Goal: Find contact information: Find contact information

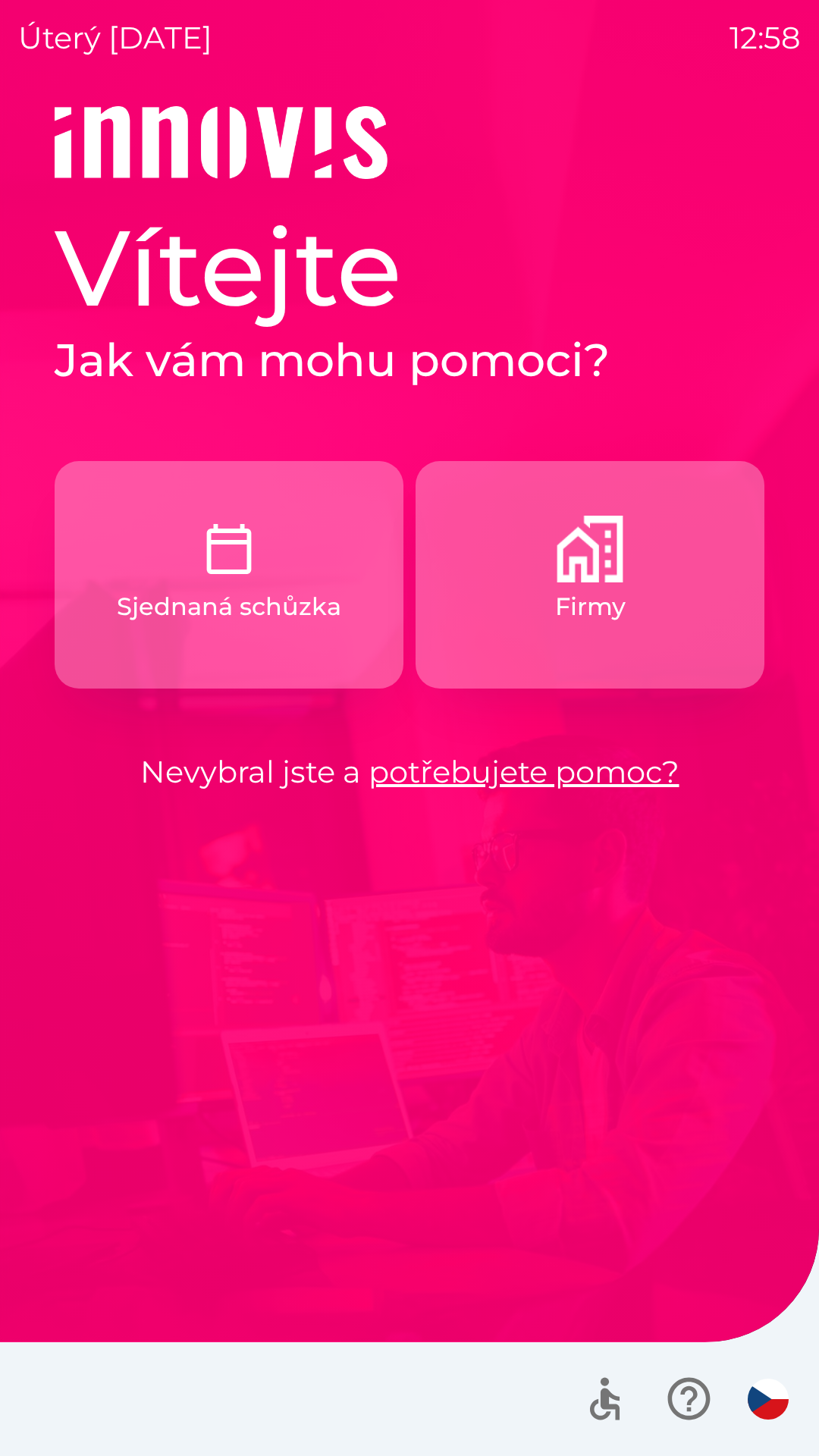
click at [558, 579] on img "button" at bounding box center [590, 549] width 67 height 67
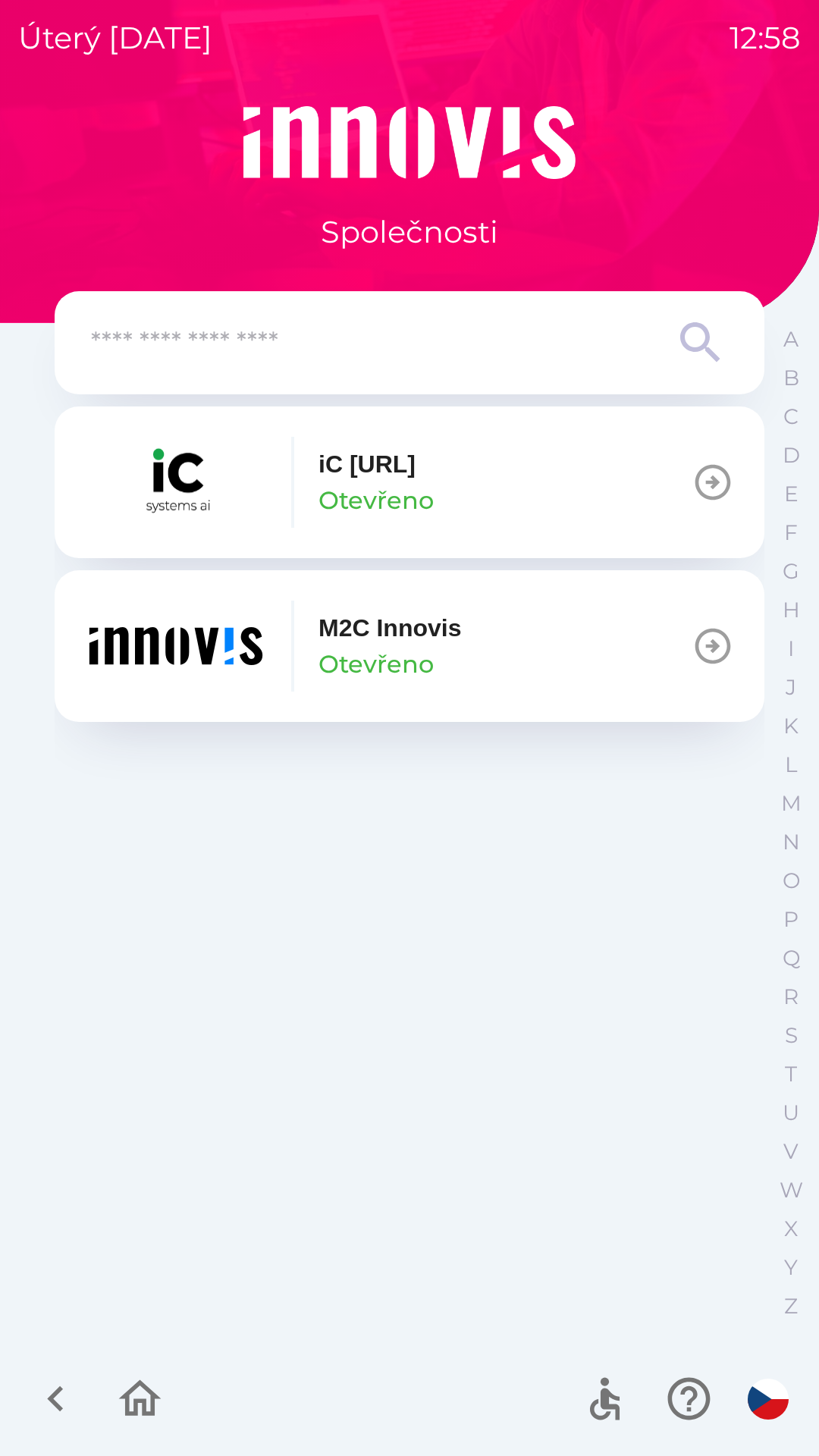
click at [63, 1391] on icon "button" at bounding box center [56, 1398] width 51 height 51
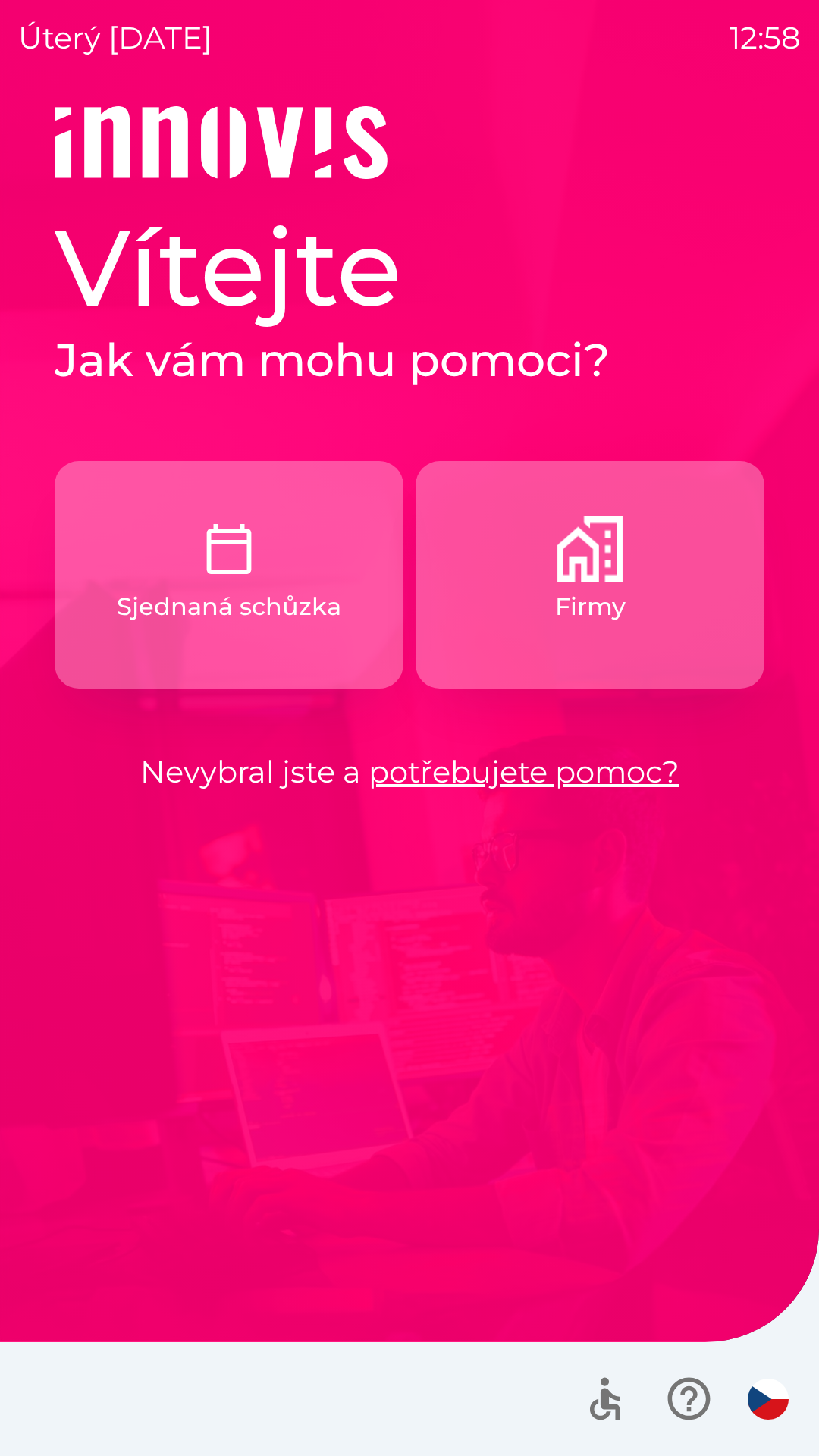
click at [196, 631] on button "Sjednaná schůzka" at bounding box center [229, 575] width 349 height 228
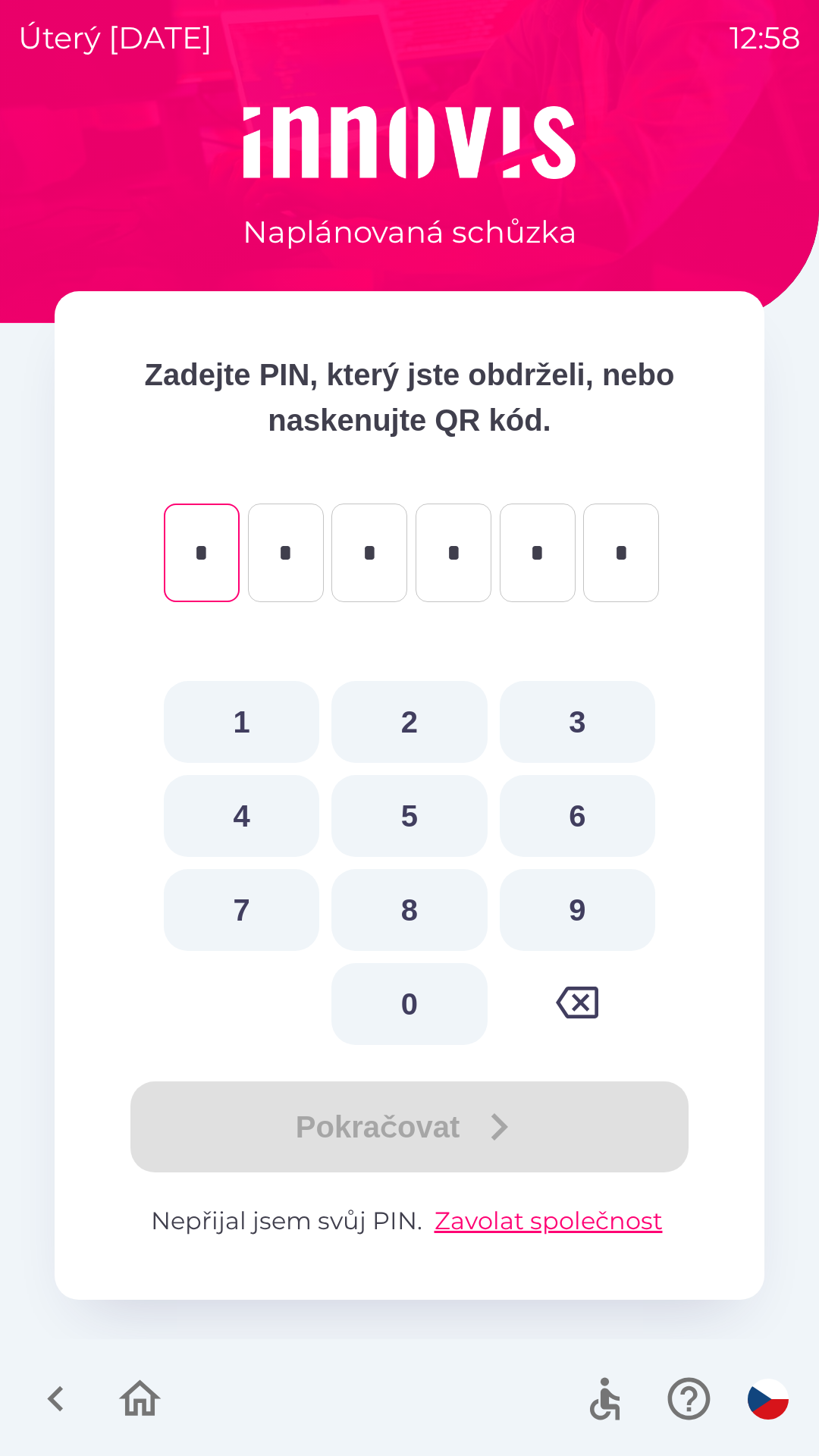
click at [59, 1377] on icon "button" at bounding box center [56, 1398] width 51 height 51
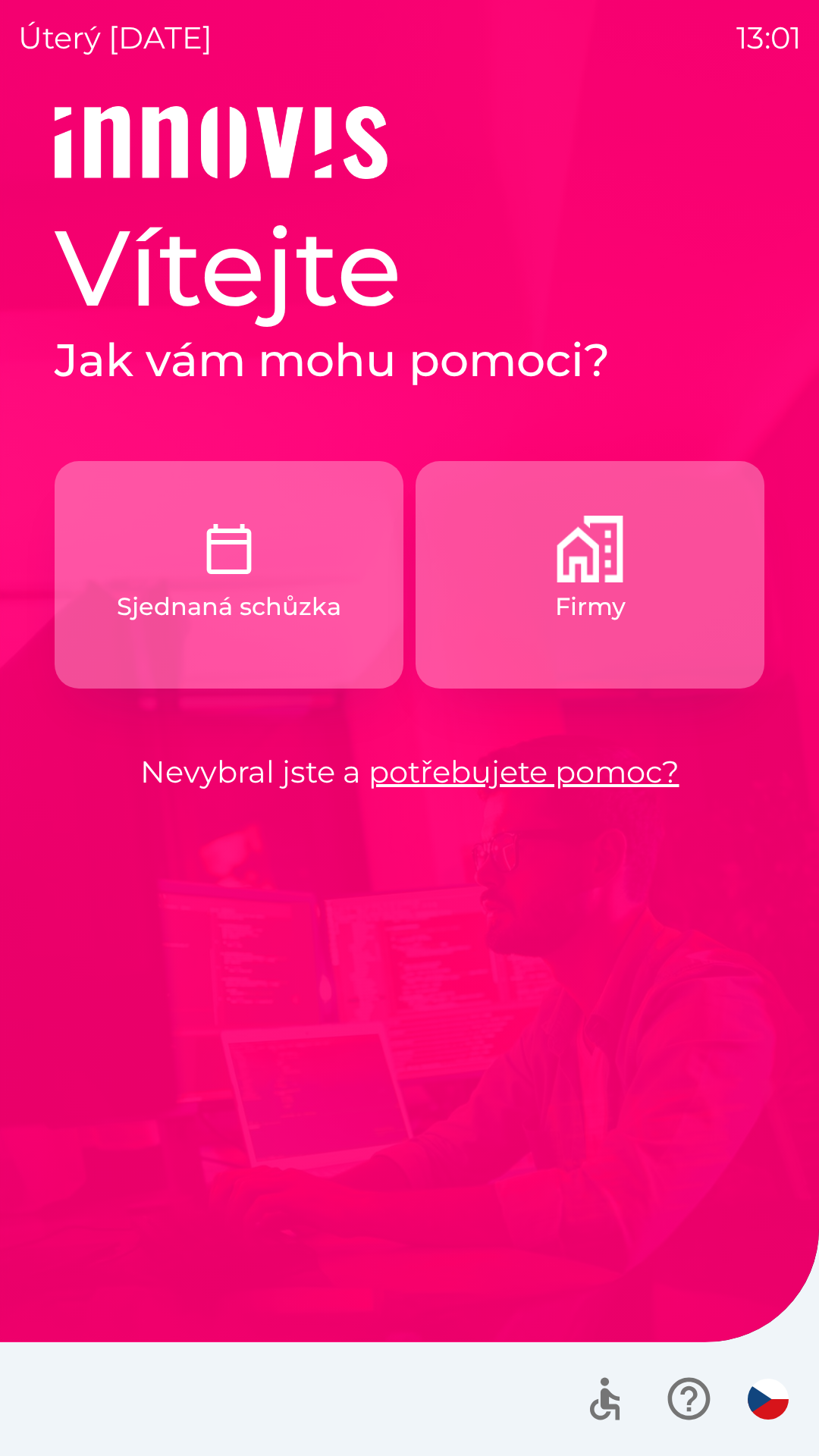
click at [327, 599] on p "Sjednaná schůzka" at bounding box center [229, 607] width 224 height 37
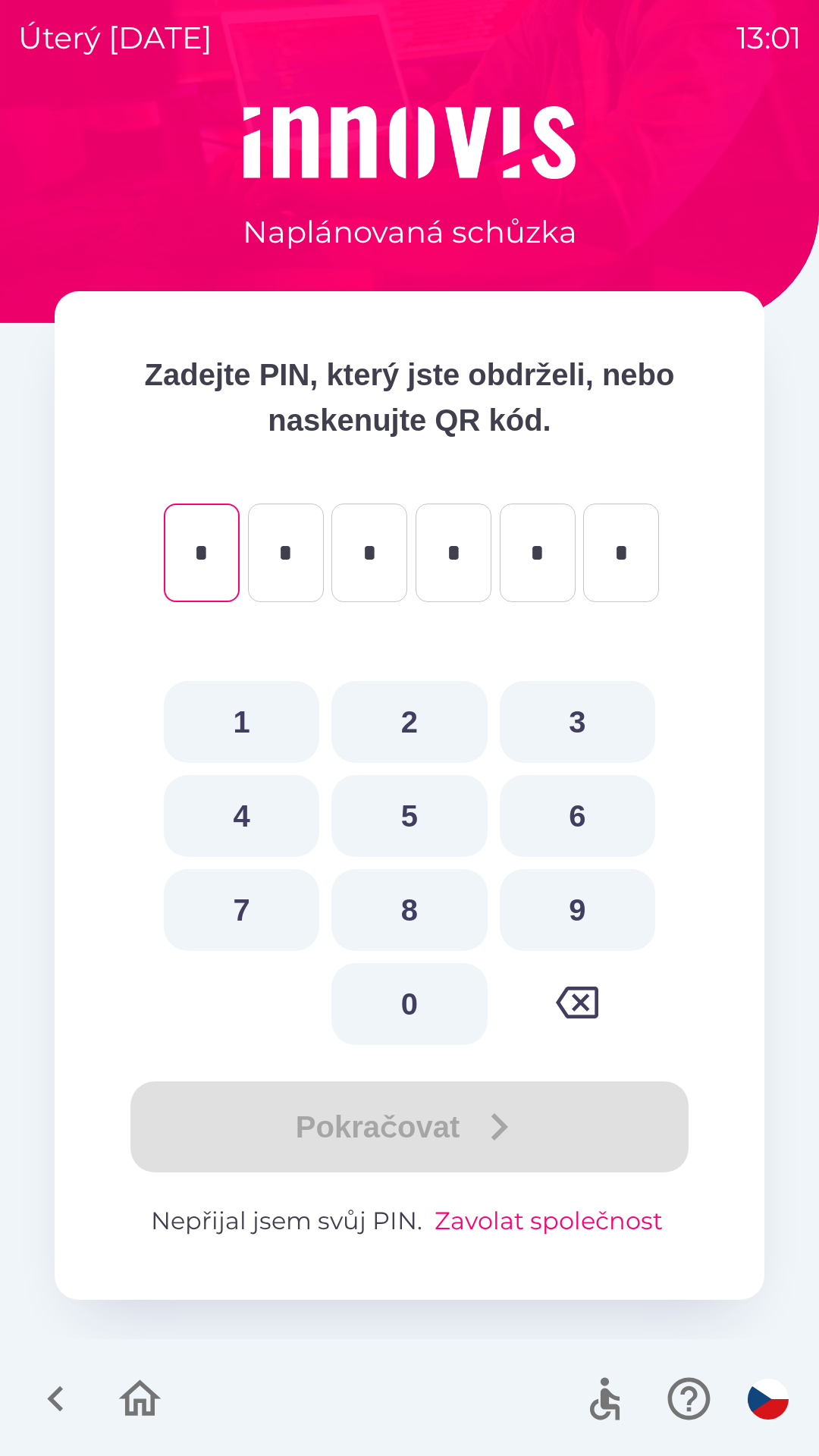
click at [548, 1217] on button "Zavolat společnost" at bounding box center [548, 1221] width 241 height 37
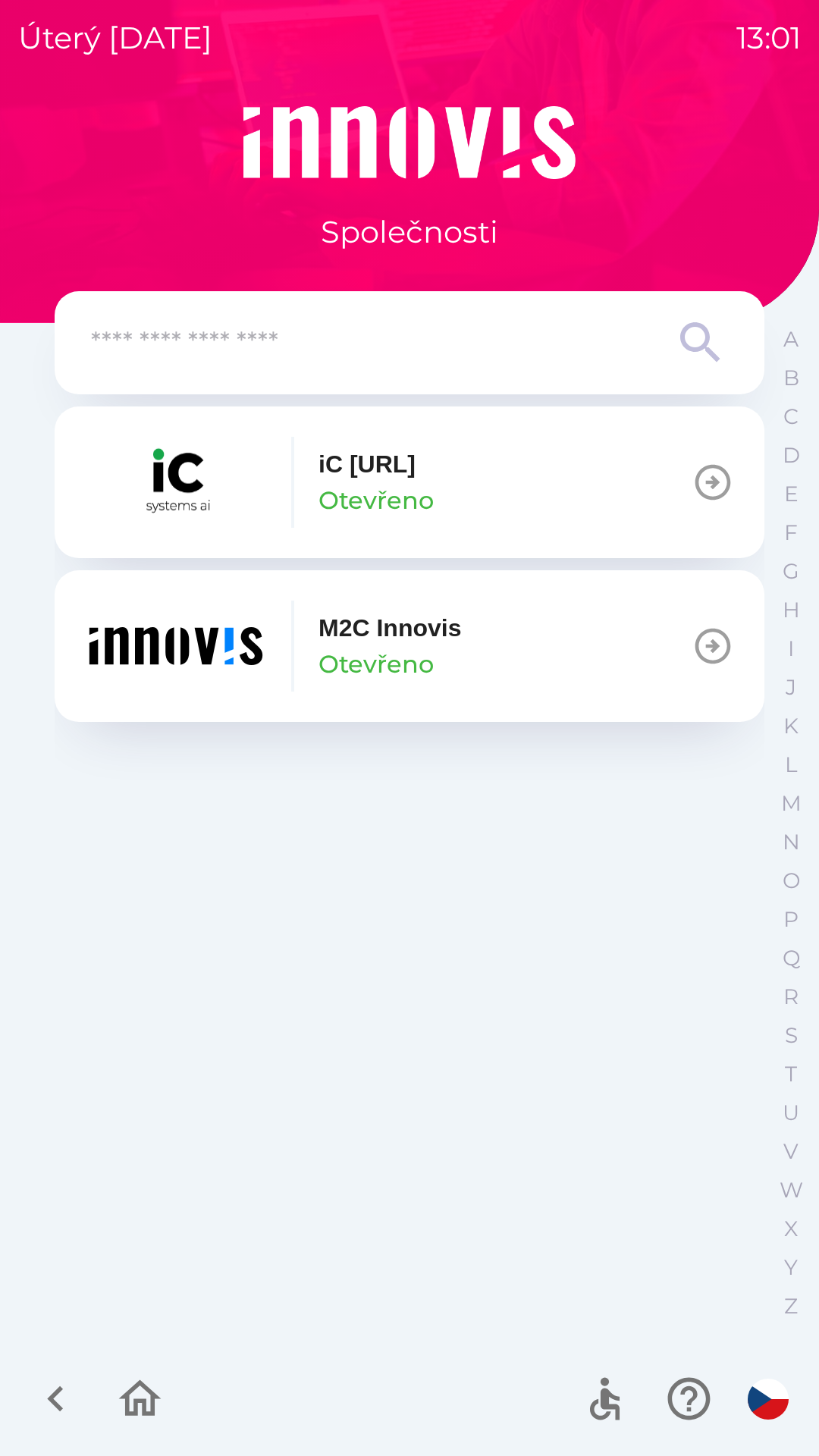
click at [389, 353] on input "text" at bounding box center [379, 343] width 576 height 42
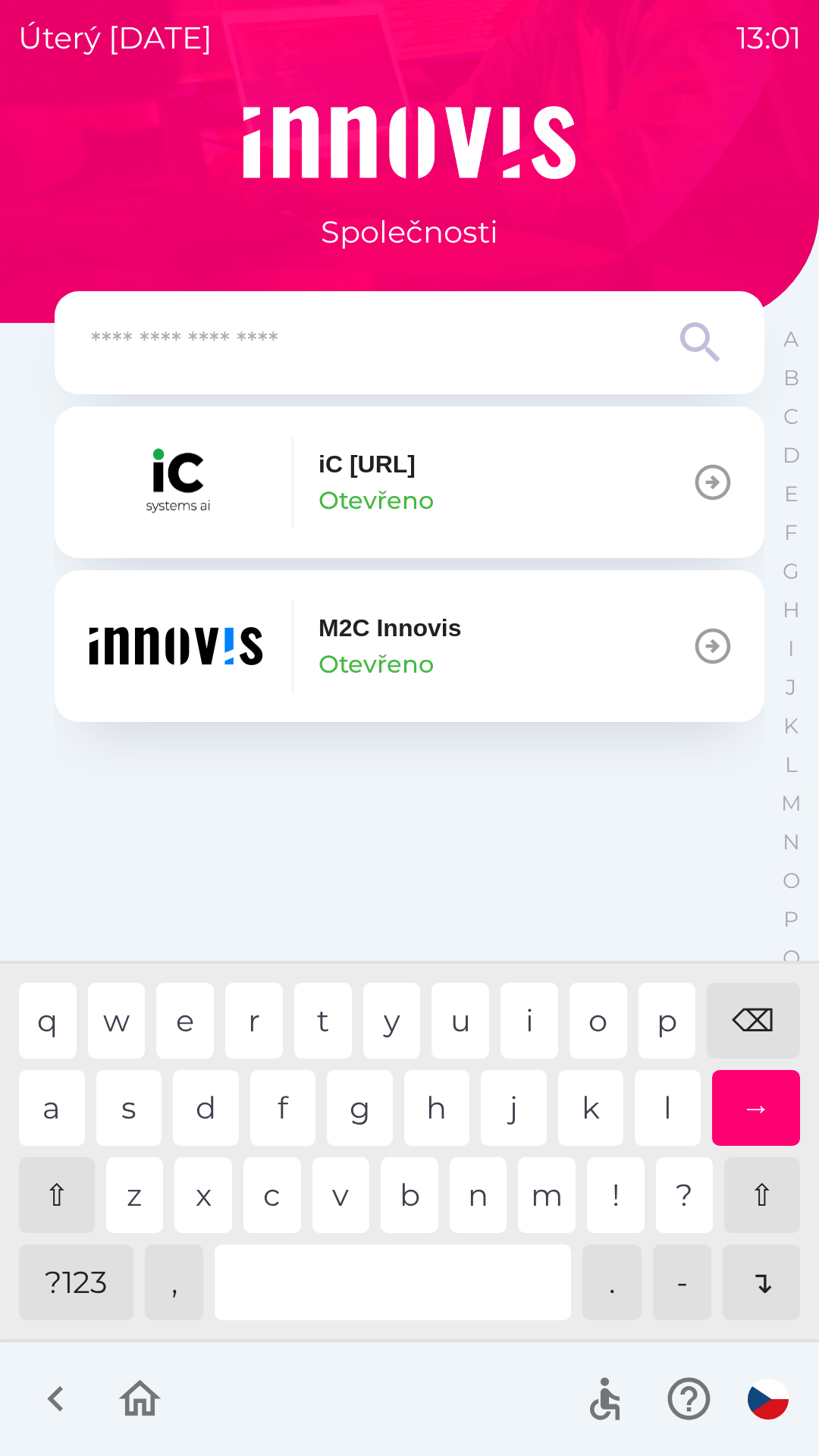
type input "*"
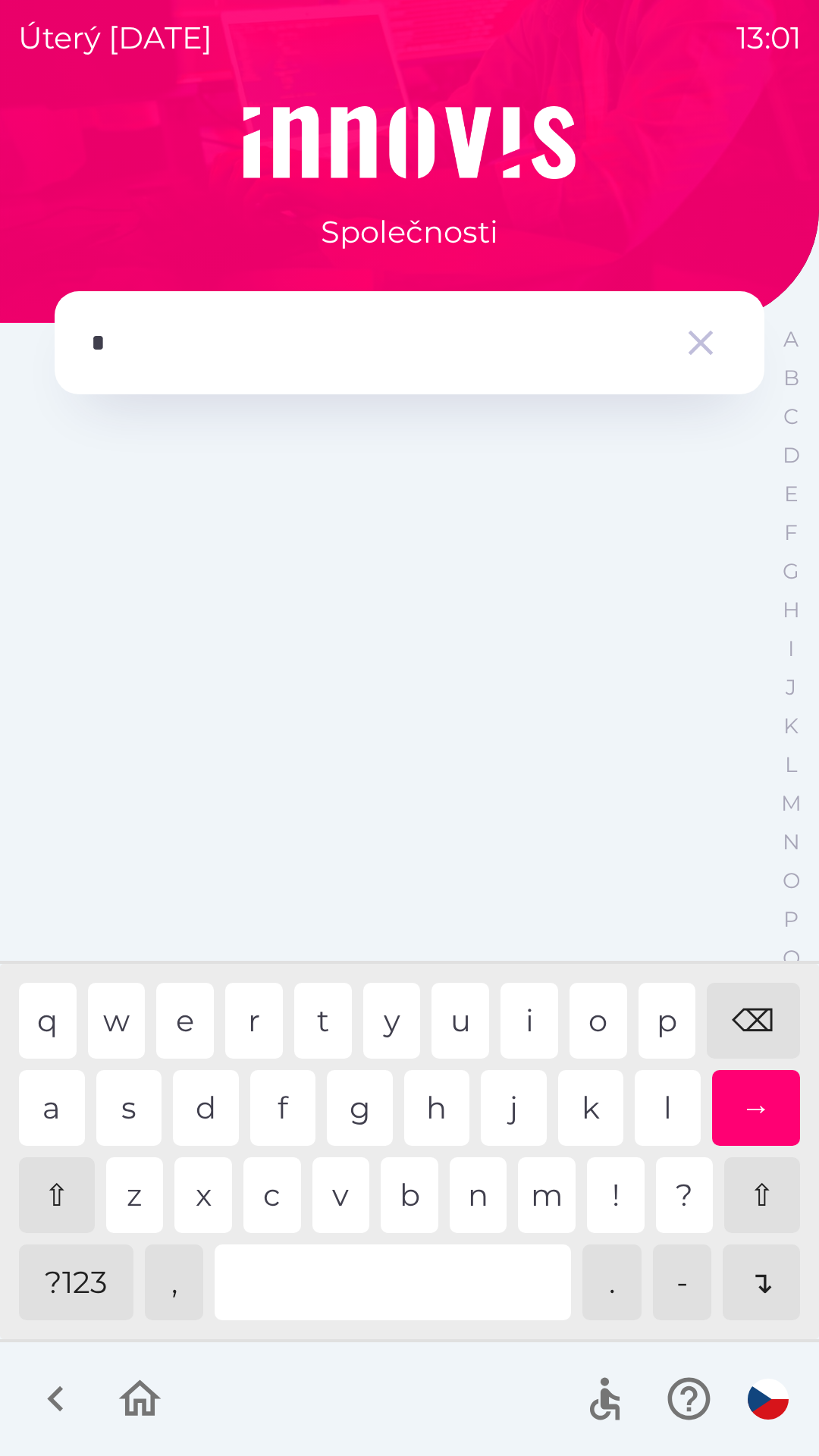
click at [674, 1019] on div "p" at bounding box center [667, 1020] width 58 height 76
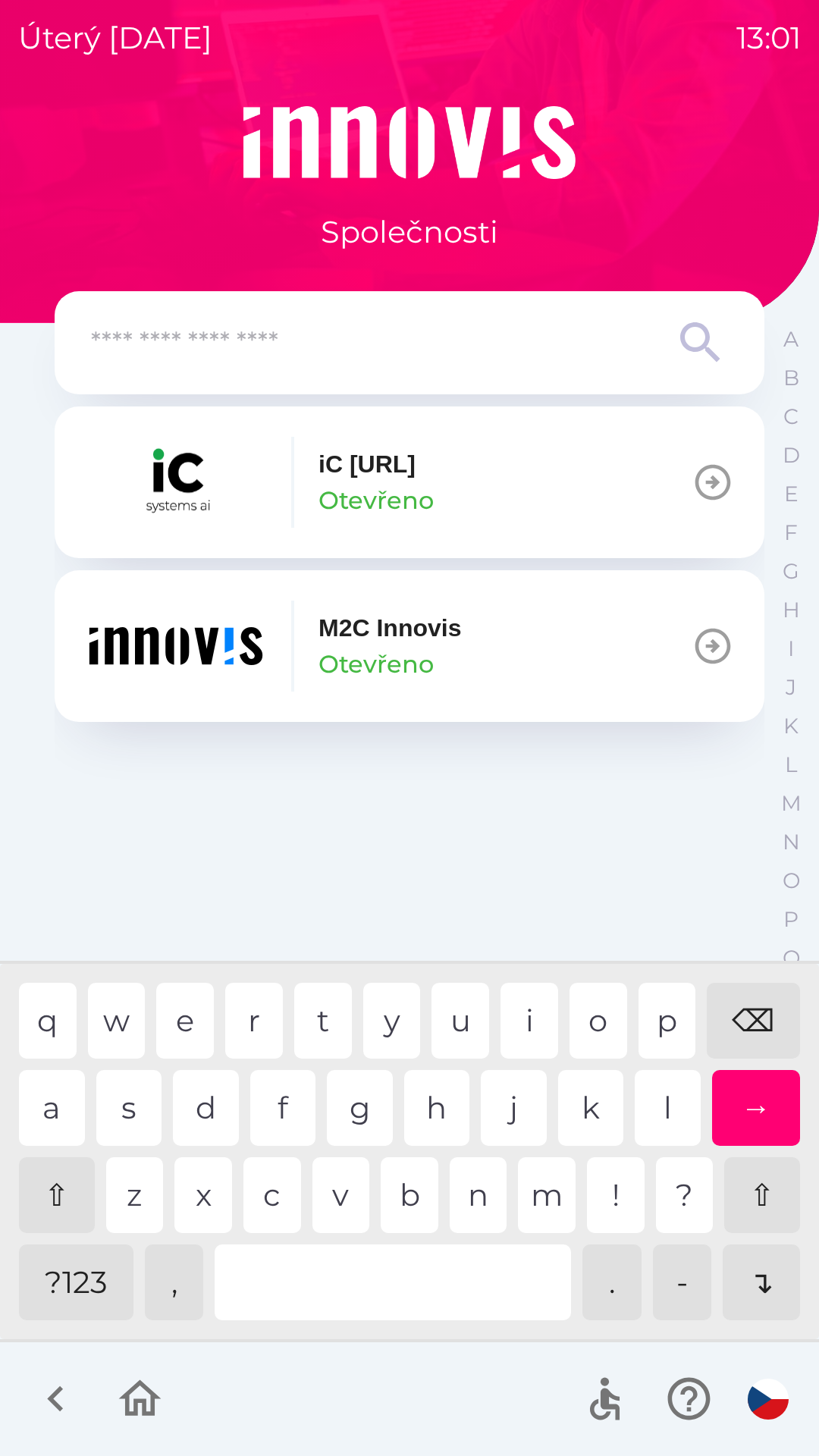
click at [739, 1027] on div "⌫" at bounding box center [753, 1020] width 94 height 76
click at [749, 1037] on div "⌫" at bounding box center [753, 1020] width 94 height 76
click at [788, 738] on p "K" at bounding box center [791, 726] width 15 height 26
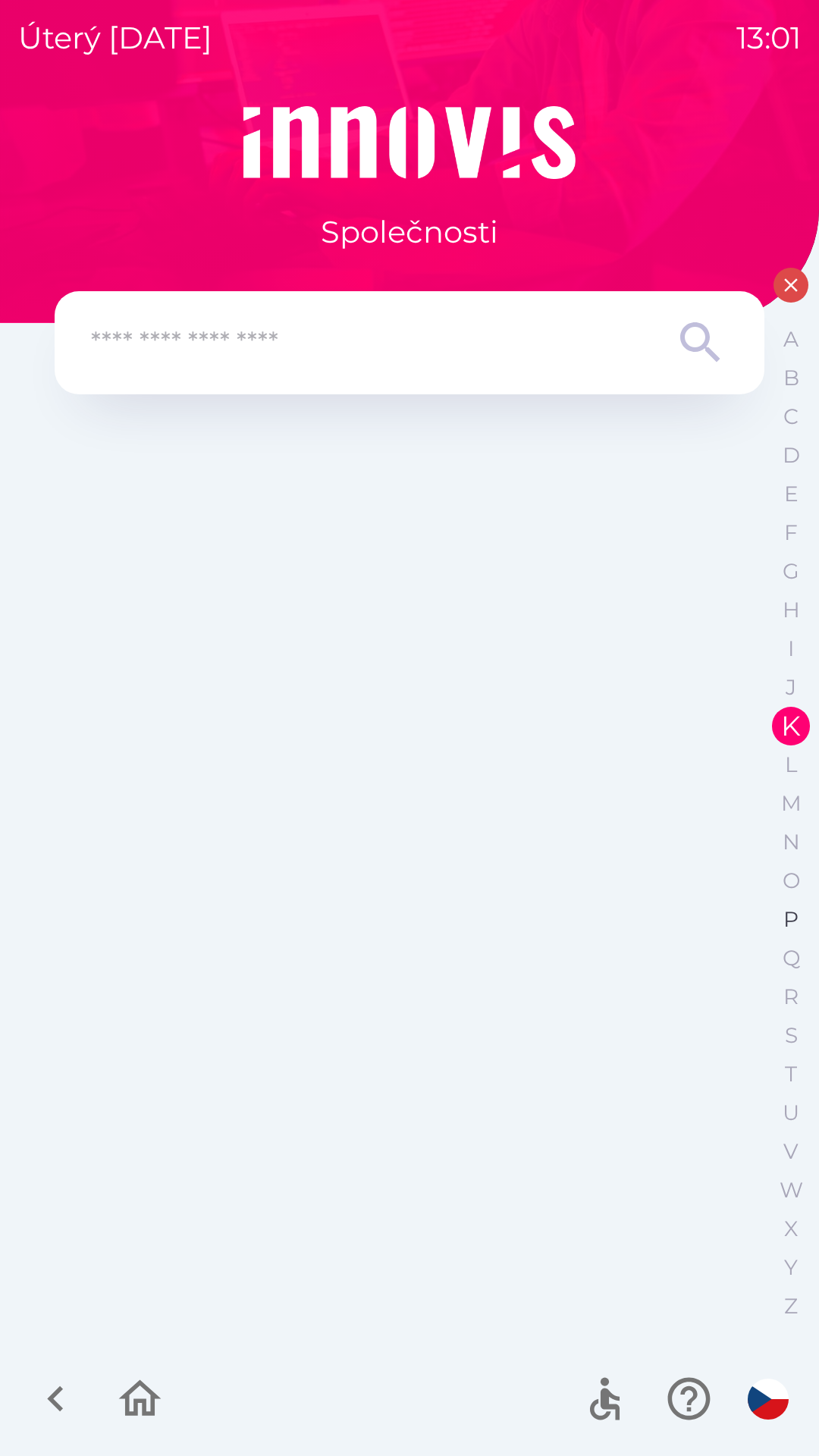
click at [787, 918] on p "P" at bounding box center [791, 919] width 15 height 26
click at [784, 954] on p "Q" at bounding box center [792, 958] width 18 height 26
click at [799, 918] on p "P" at bounding box center [791, 919] width 15 height 26
click at [783, 879] on p "O" at bounding box center [792, 881] width 18 height 26
click at [788, 834] on p "N" at bounding box center [792, 842] width 18 height 26
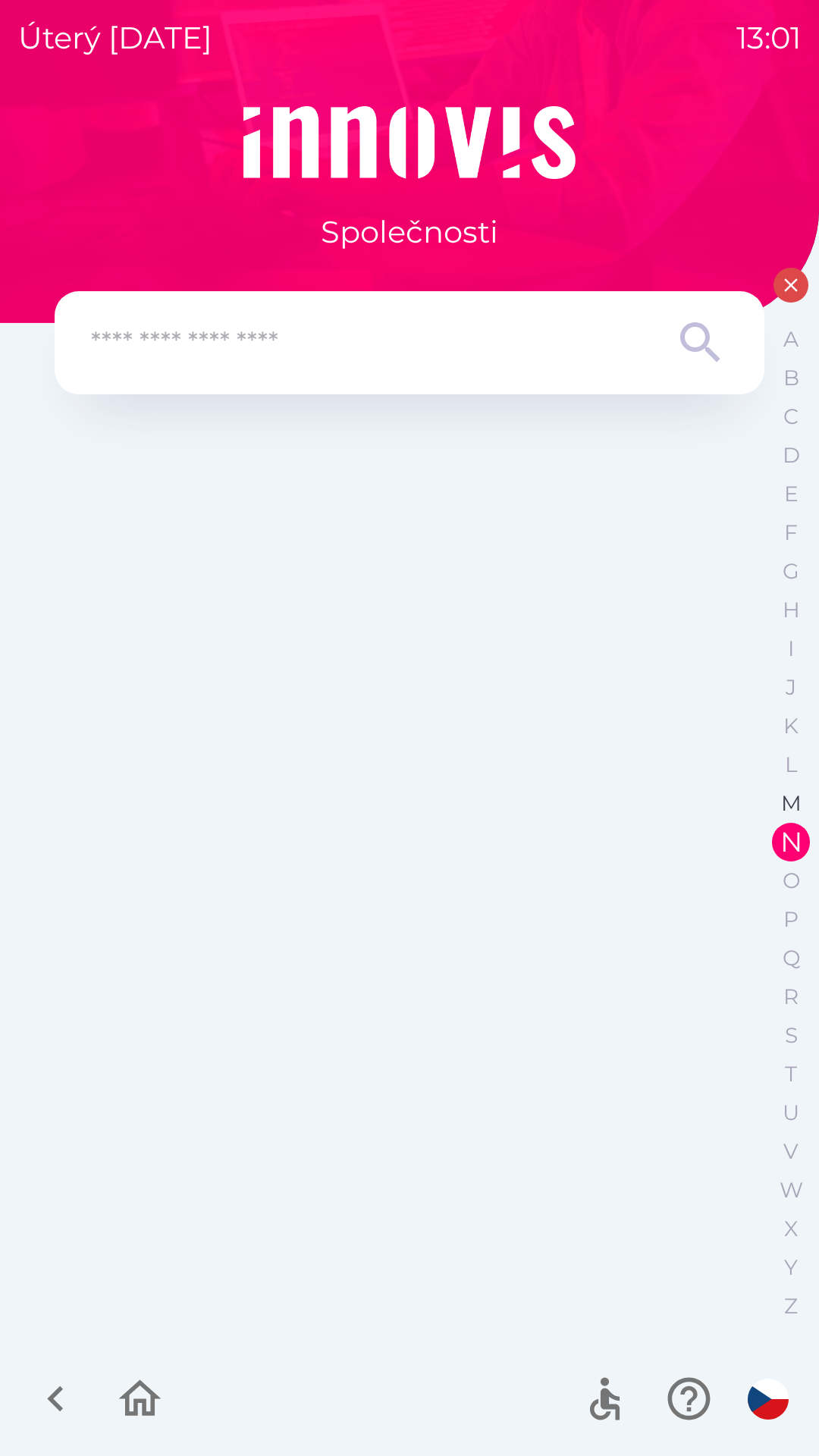
click at [786, 805] on p "M" at bounding box center [791, 803] width 20 height 26
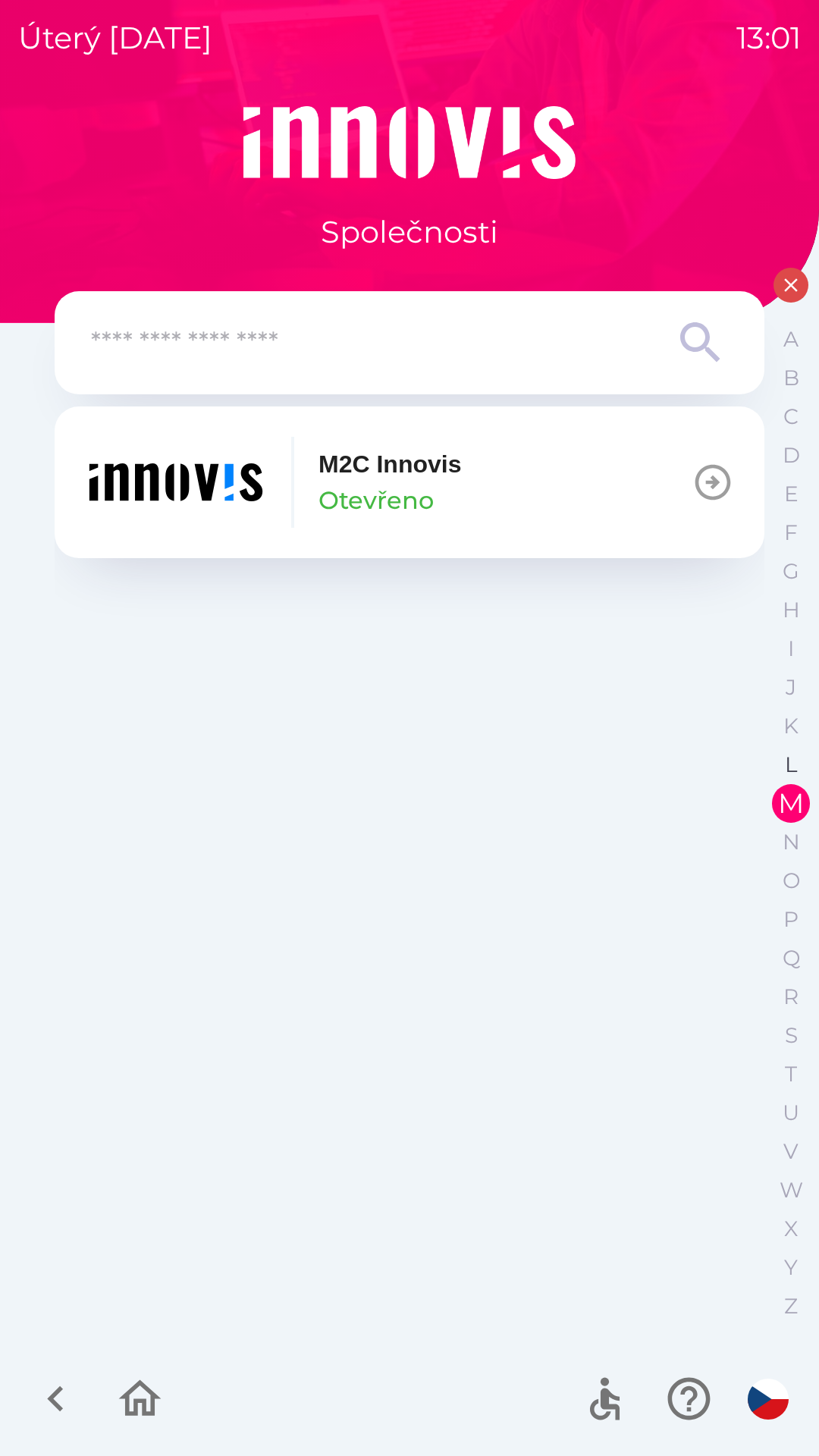
click at [785, 769] on p "L" at bounding box center [791, 764] width 12 height 26
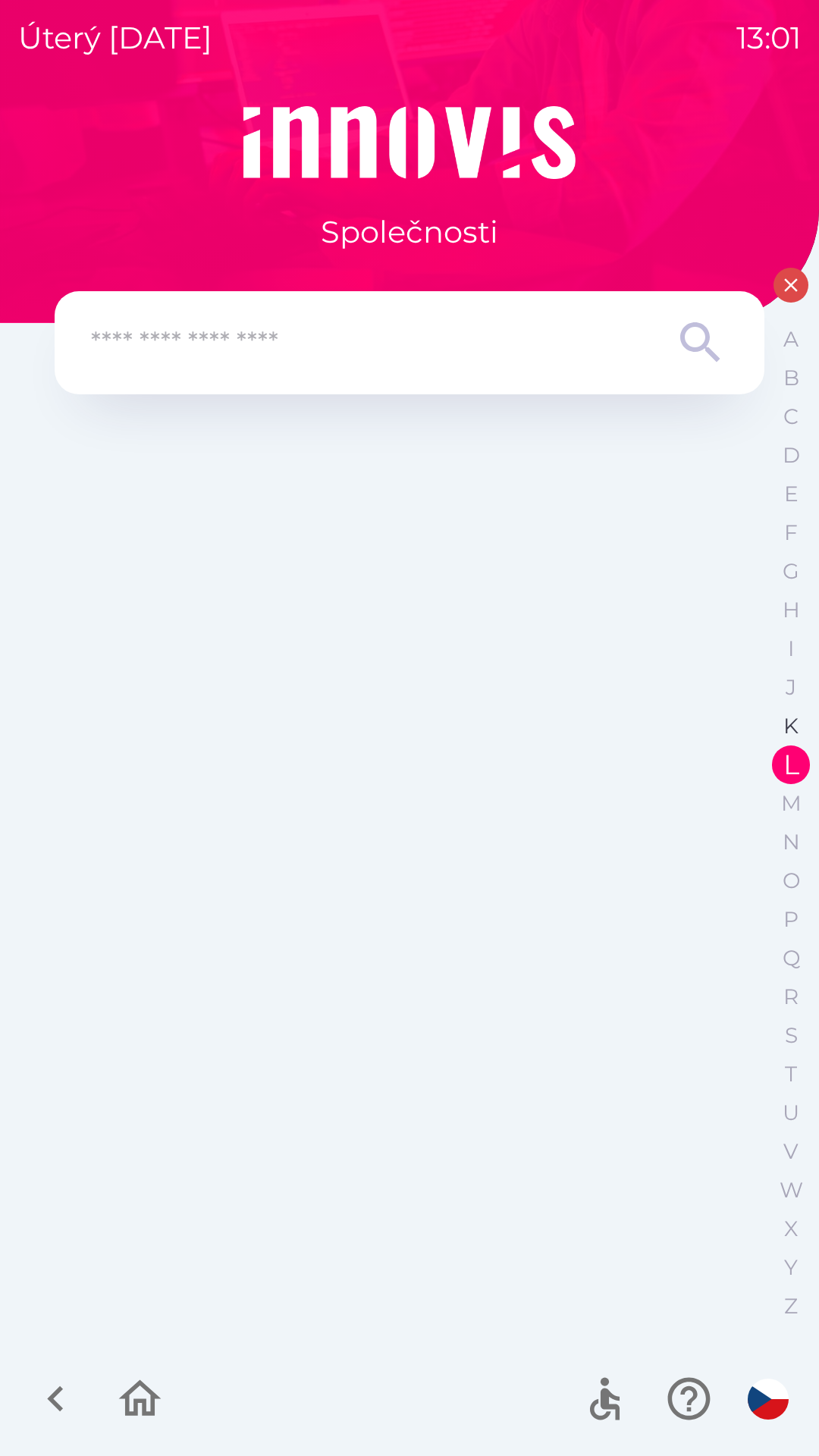
click at [786, 710] on button "K" at bounding box center [791, 726] width 38 height 39
click at [786, 694] on p "J" at bounding box center [791, 687] width 11 height 26
click at [787, 660] on button "I" at bounding box center [791, 649] width 38 height 39
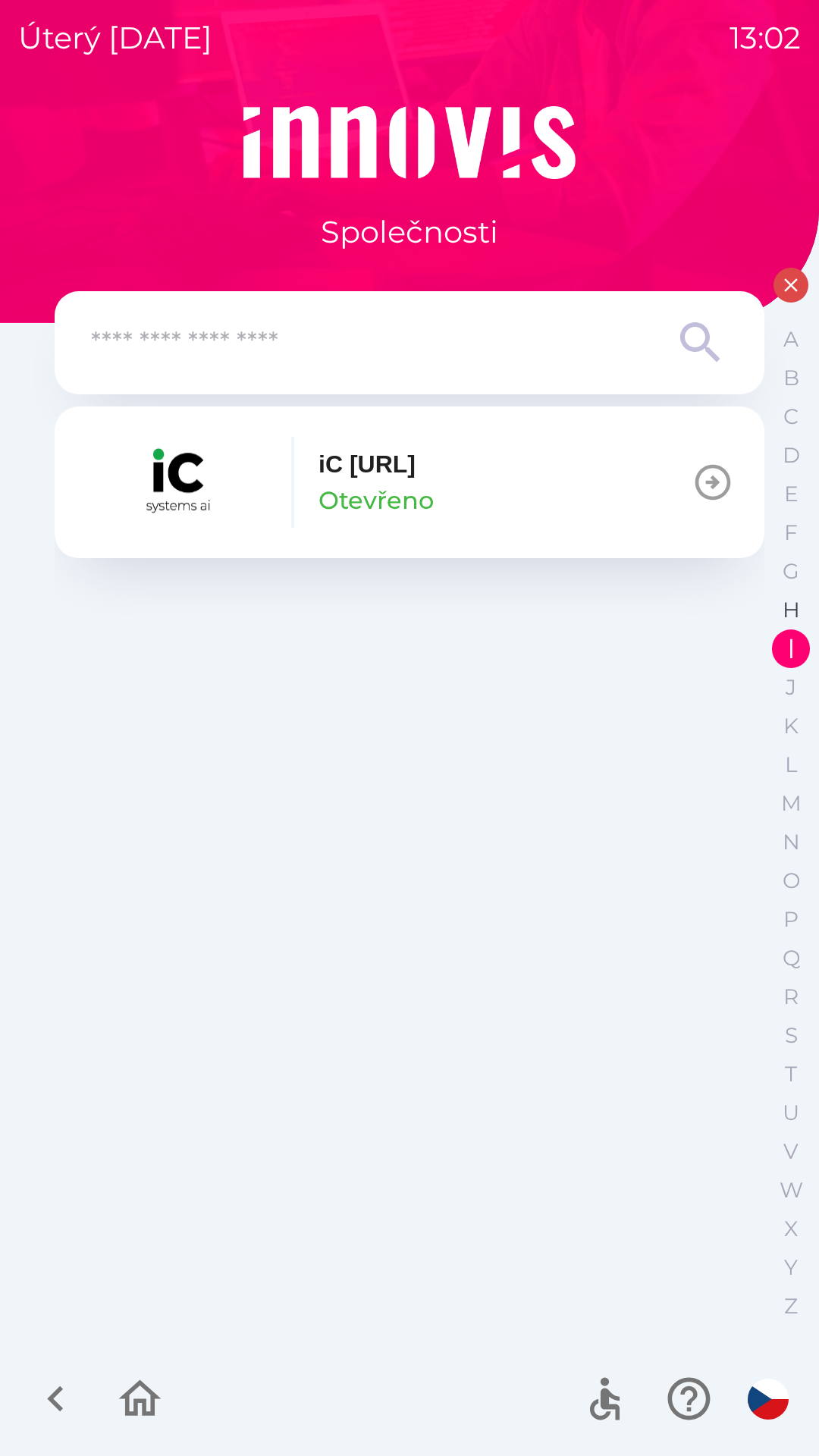
click at [784, 613] on p "H" at bounding box center [792, 610] width 18 height 26
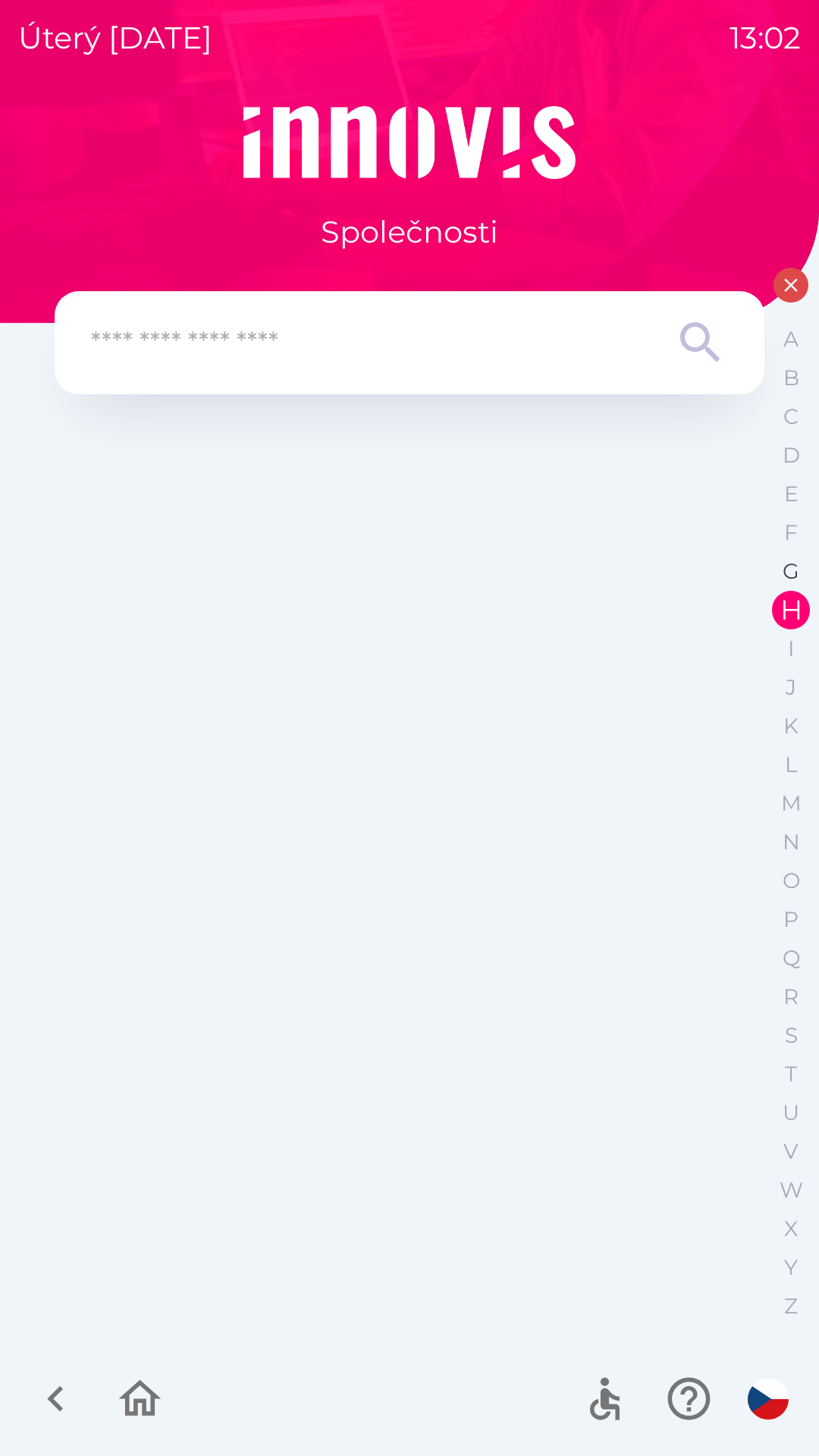
click at [780, 568] on button "G" at bounding box center [791, 571] width 38 height 39
click at [780, 536] on button "F" at bounding box center [791, 532] width 38 height 39
click at [773, 501] on button "E" at bounding box center [791, 494] width 38 height 39
click at [773, 464] on button "D" at bounding box center [791, 455] width 38 height 39
click at [782, 420] on button "C" at bounding box center [791, 417] width 38 height 39
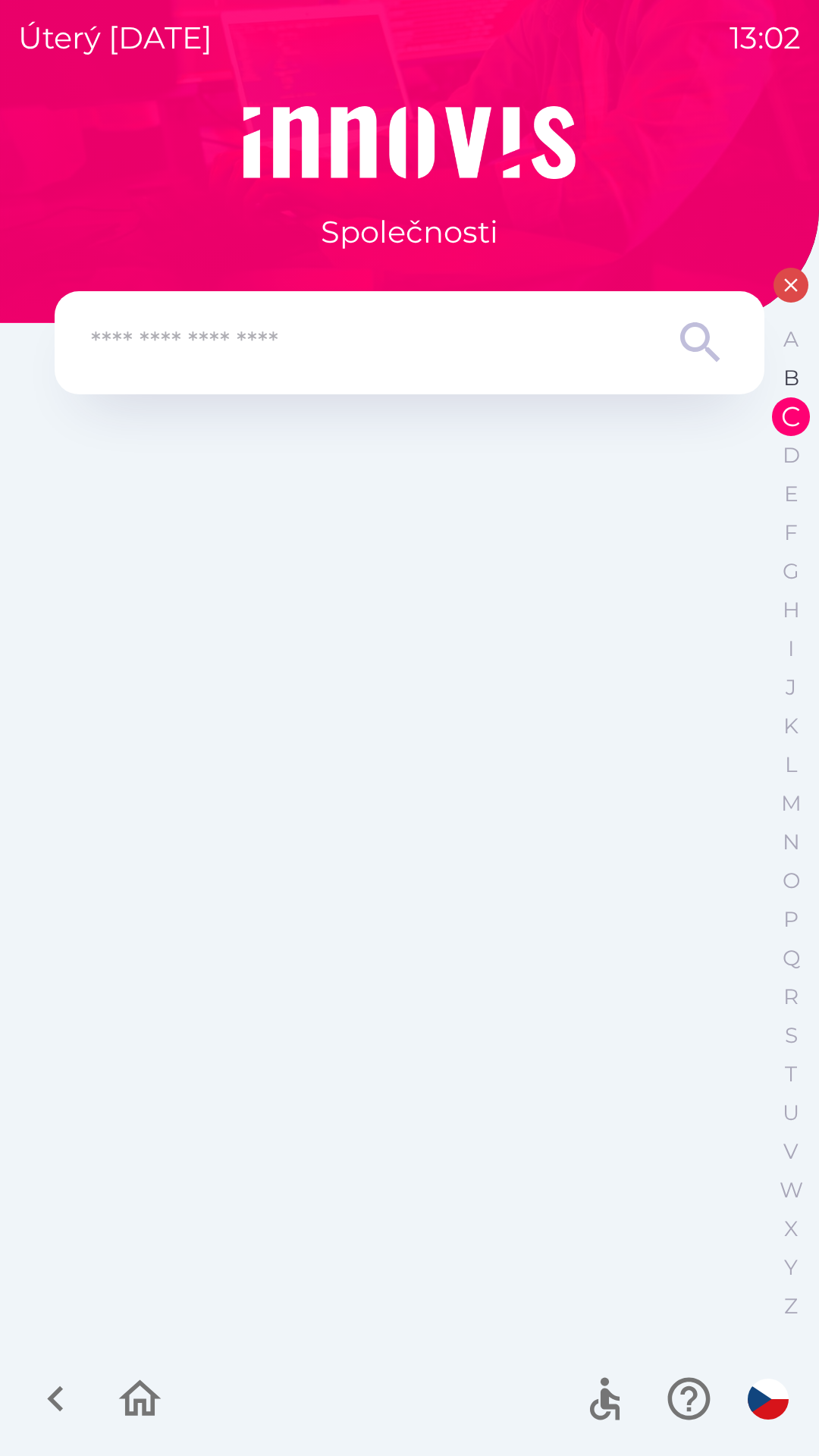
click at [784, 382] on p "B" at bounding box center [792, 378] width 16 height 26
click at [785, 346] on p "A" at bounding box center [791, 339] width 15 height 26
click at [797, 1284] on button "Y" at bounding box center [791, 1267] width 38 height 39
click at [786, 1243] on button "X" at bounding box center [791, 1228] width 38 height 39
click at [787, 1217] on p "X" at bounding box center [791, 1228] width 14 height 26
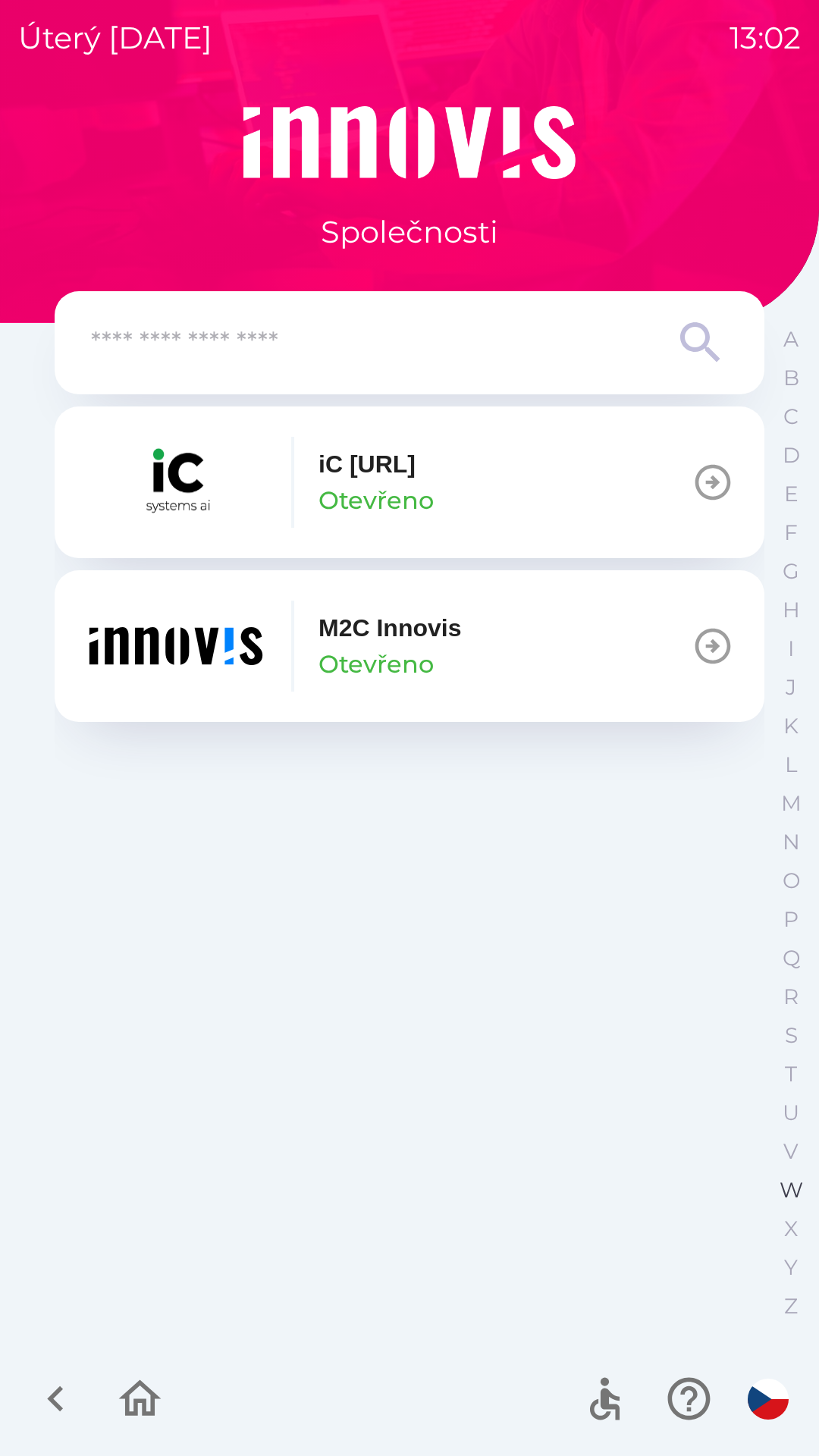
click at [784, 1185] on p "W" at bounding box center [791, 1190] width 24 height 26
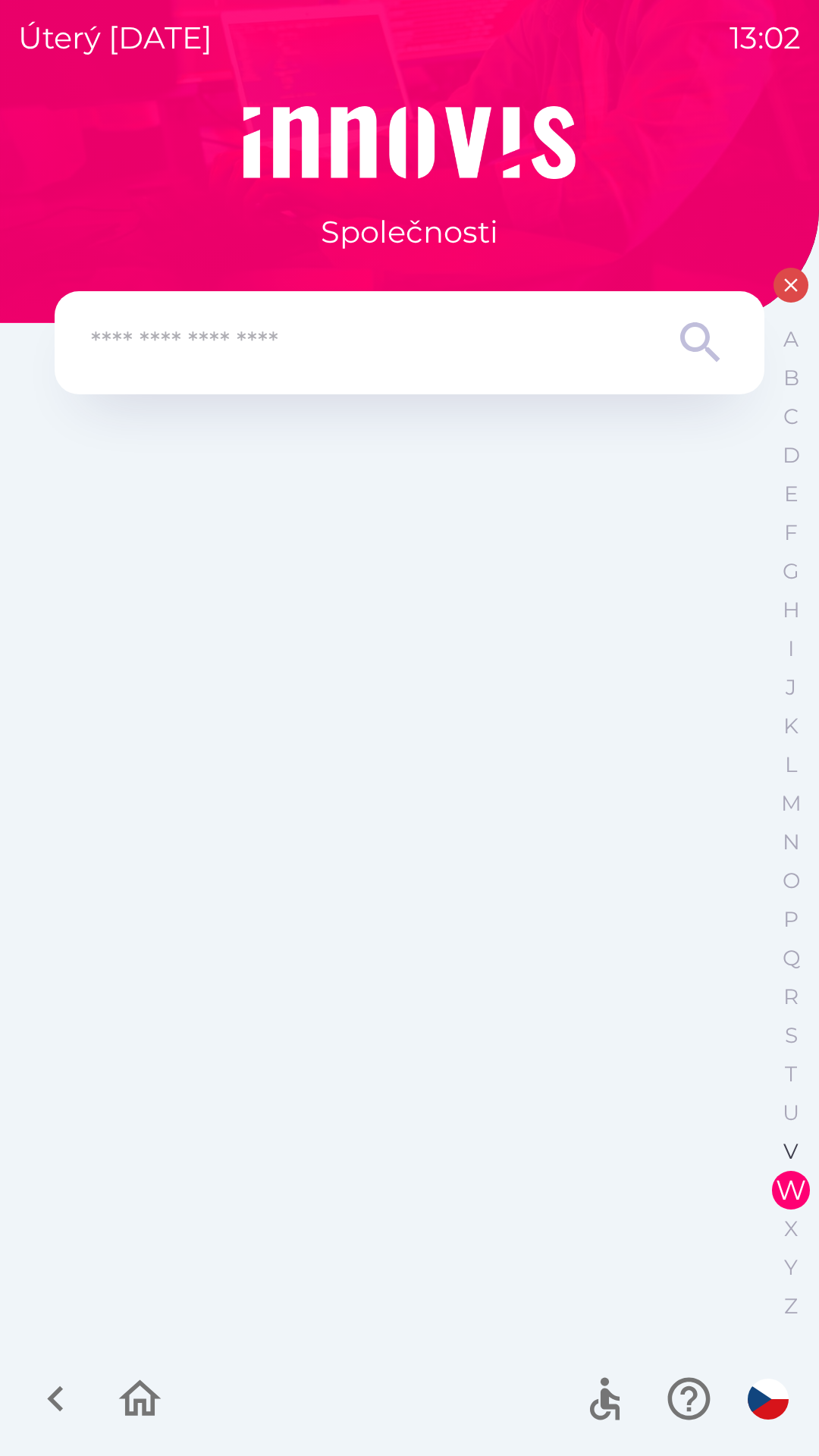
click at [783, 1143] on button "V" at bounding box center [791, 1151] width 38 height 39
click at [784, 1080] on button "T" at bounding box center [791, 1074] width 38 height 39
click at [786, 1050] on button "S" at bounding box center [791, 1035] width 38 height 39
click at [787, 1023] on p "S" at bounding box center [791, 1035] width 17 height 26
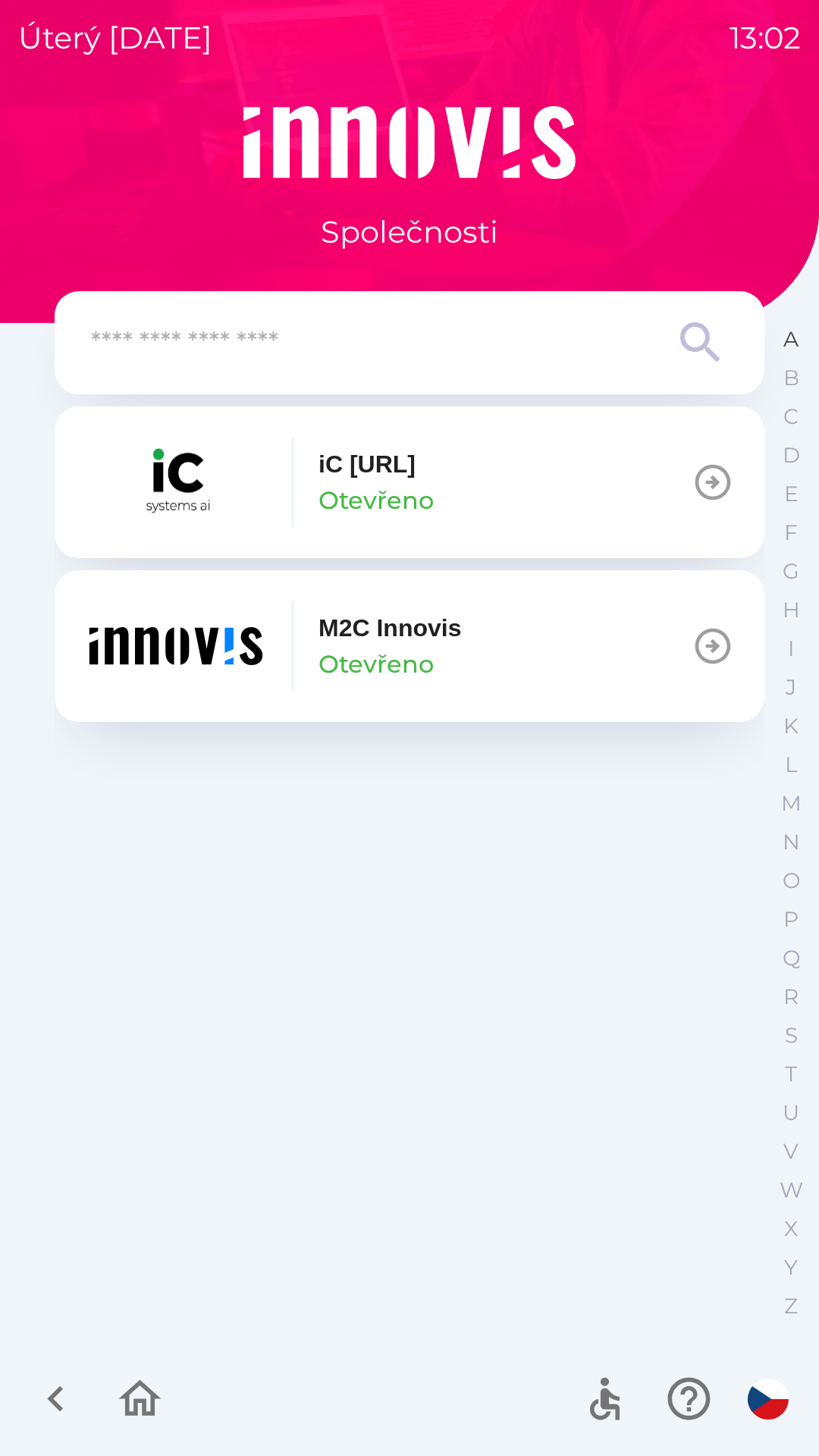
click at [774, 342] on button "A" at bounding box center [791, 339] width 38 height 39
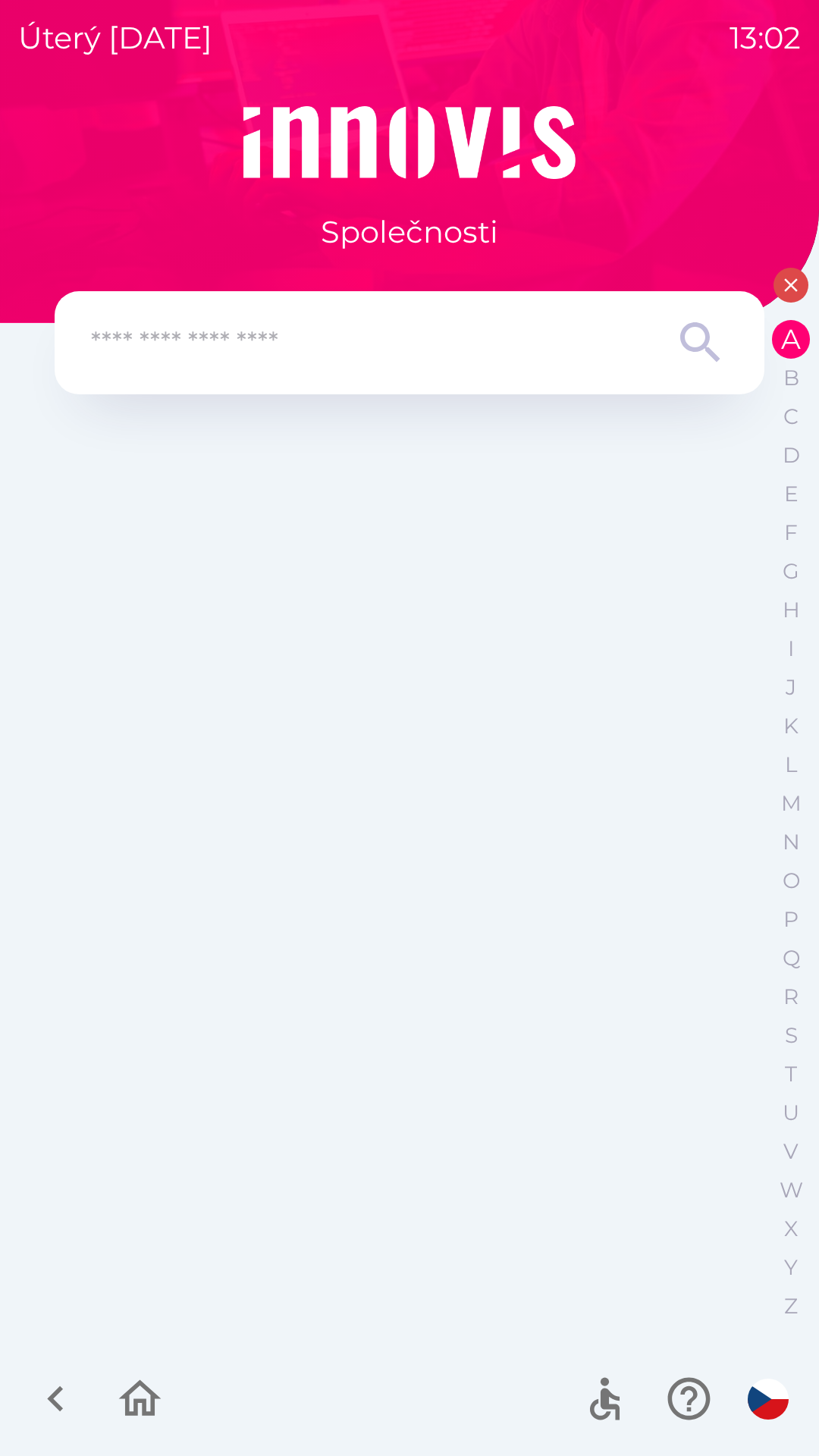
click at [786, 289] on icon "button" at bounding box center [791, 285] width 23 height 23
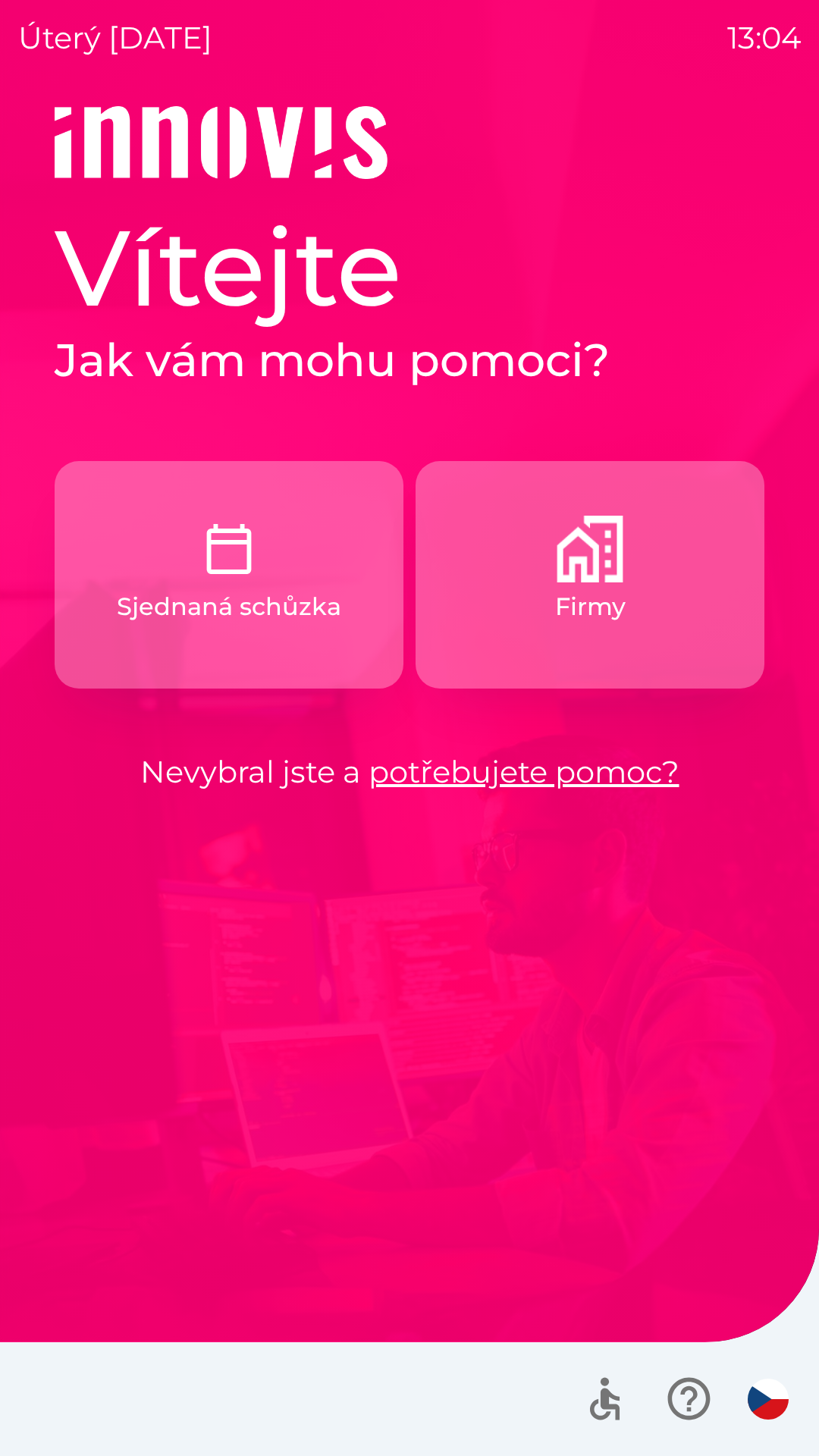
click at [552, 631] on button "Firmy" at bounding box center [590, 575] width 349 height 228
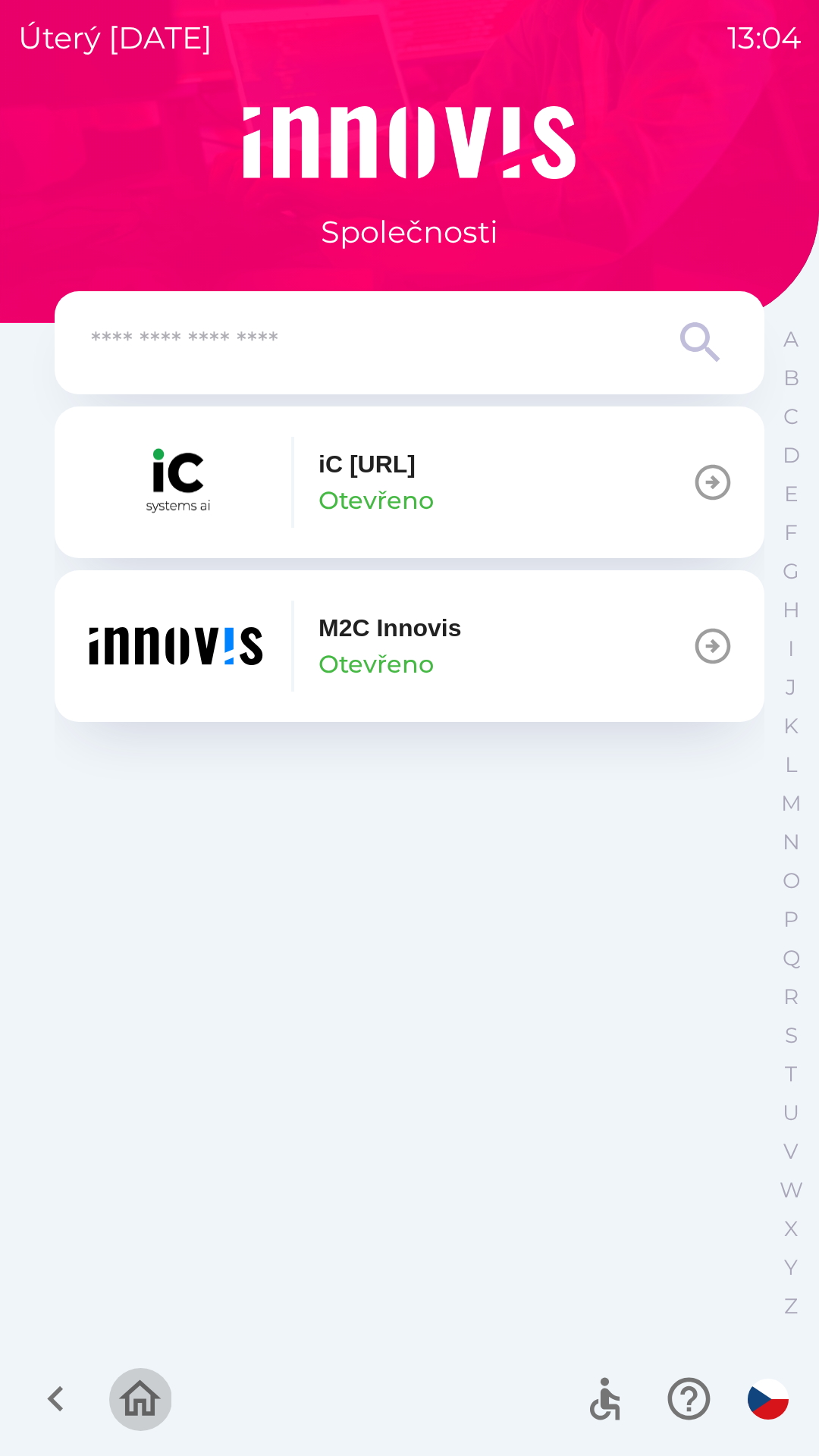
click at [133, 1390] on icon "button" at bounding box center [140, 1398] width 42 height 37
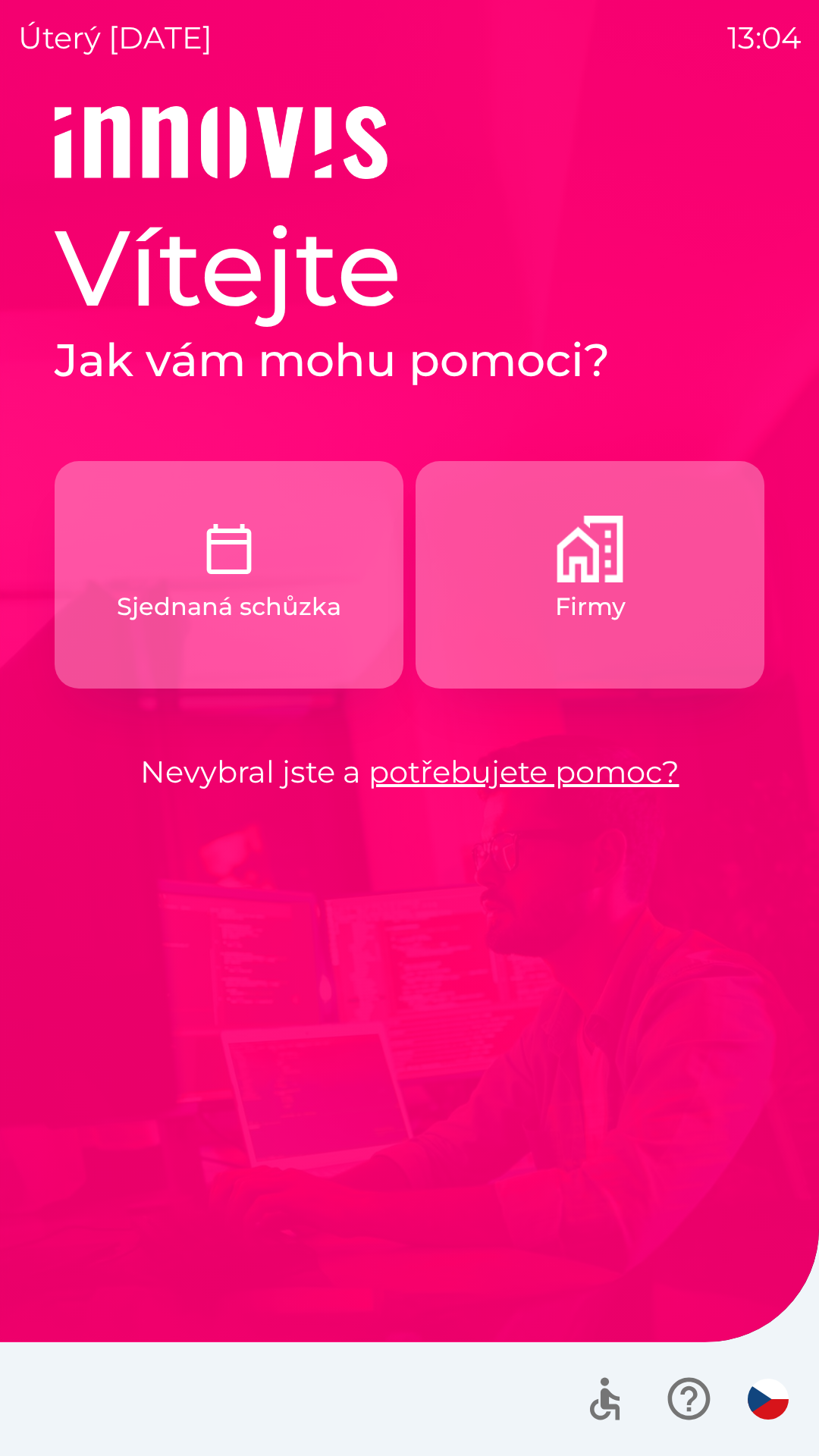
click at [258, 545] on img "button" at bounding box center [229, 549] width 67 height 67
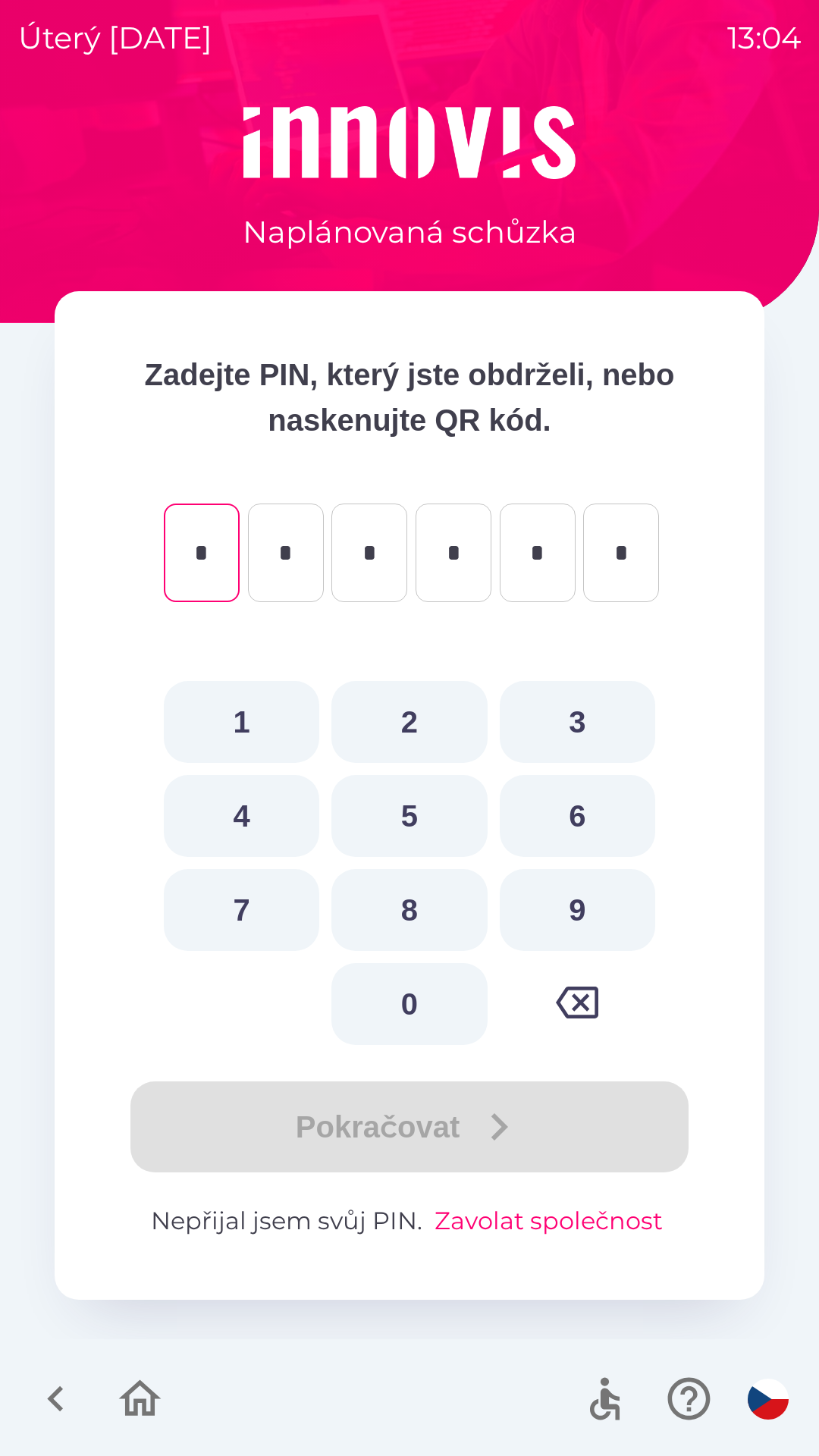
click at [523, 1227] on button "Zavolat společnost" at bounding box center [548, 1221] width 241 height 37
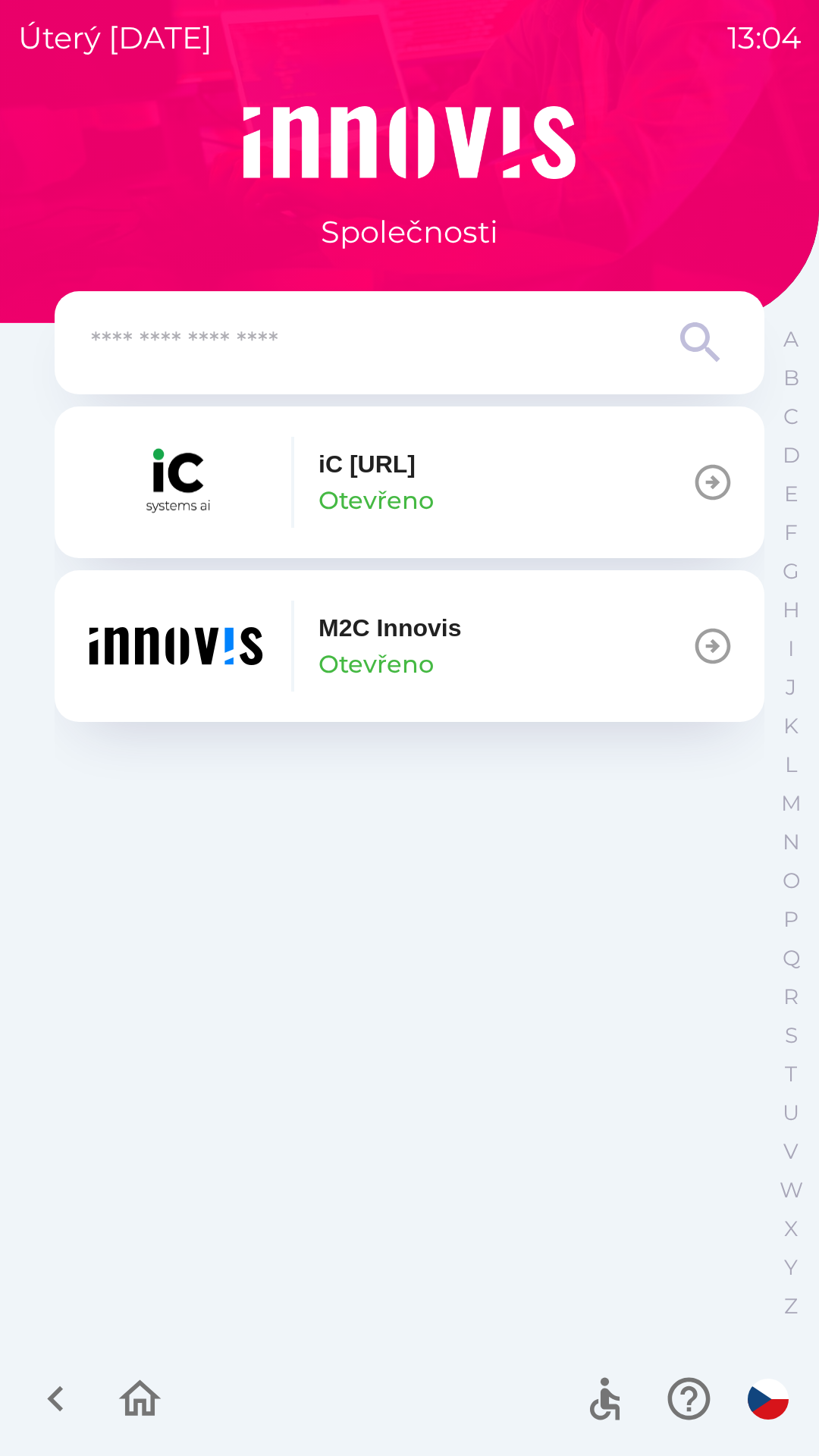
click at [70, 1373] on button "button" at bounding box center [56, 1398] width 63 height 63
